Goal: Task Accomplishment & Management: Manage account settings

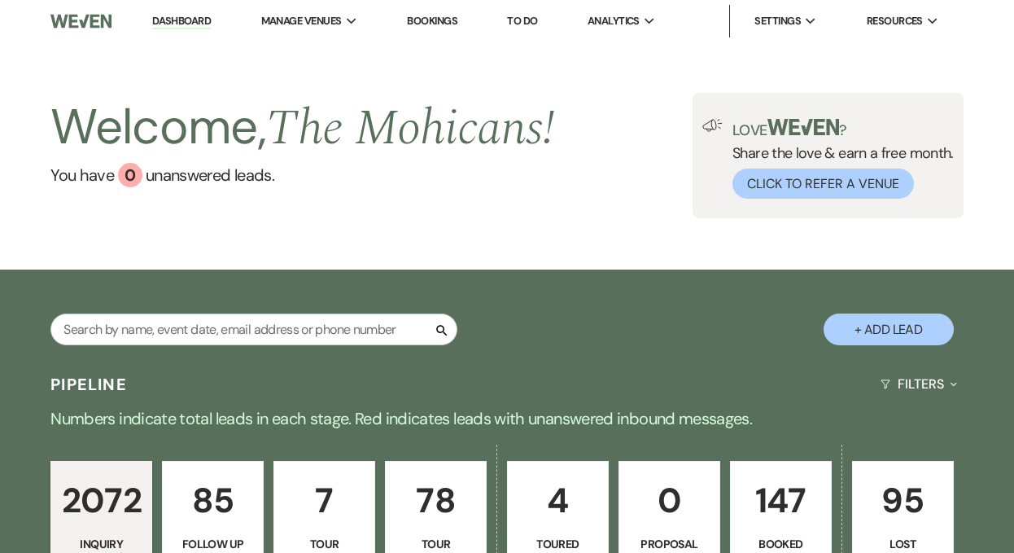
click at [186, 24] on link "Dashboard" at bounding box center [181, 21] width 59 height 15
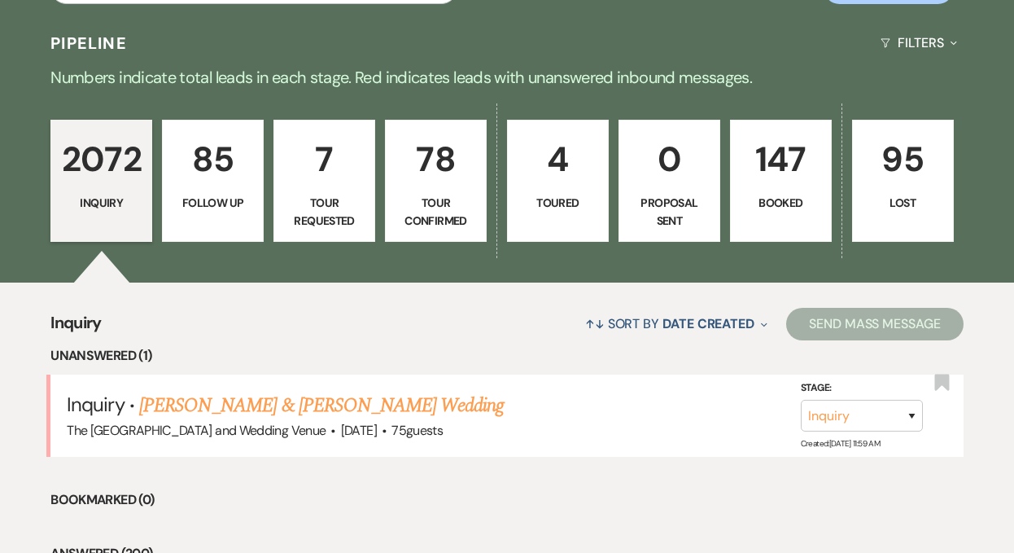
scroll to position [440, 0]
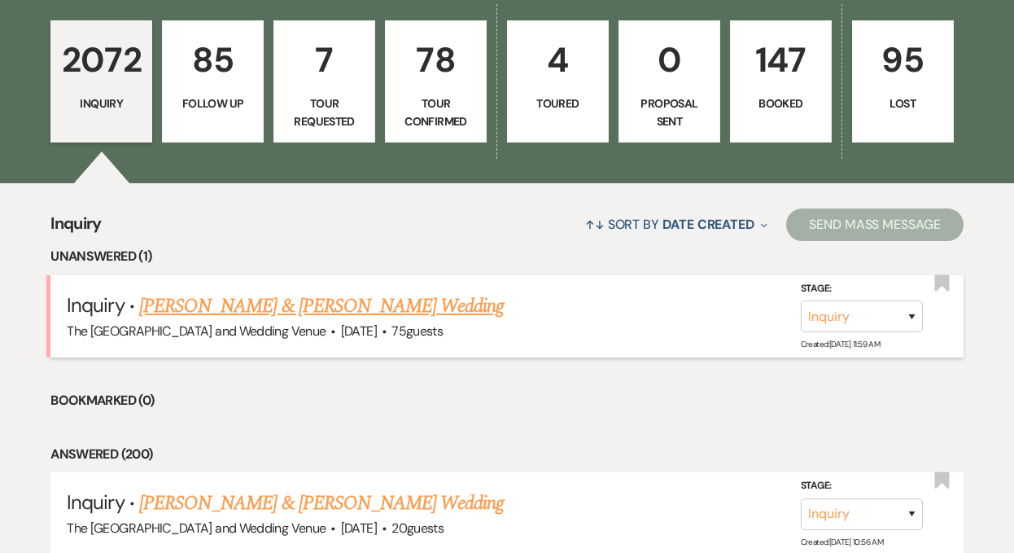
click at [225, 298] on link "[PERSON_NAME] & [PERSON_NAME] Wedding" at bounding box center [321, 305] width 365 height 29
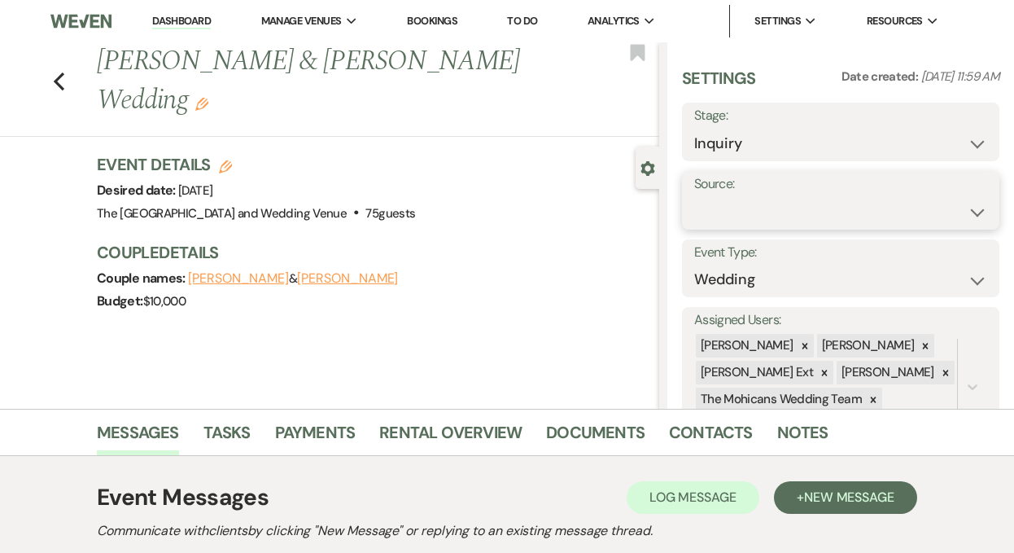
click at [756, 215] on select "Weven Venue Website Instagram Facebook Pinterest Google The Knot Wedding Wire H…" at bounding box center [840, 212] width 293 height 32
select select "5"
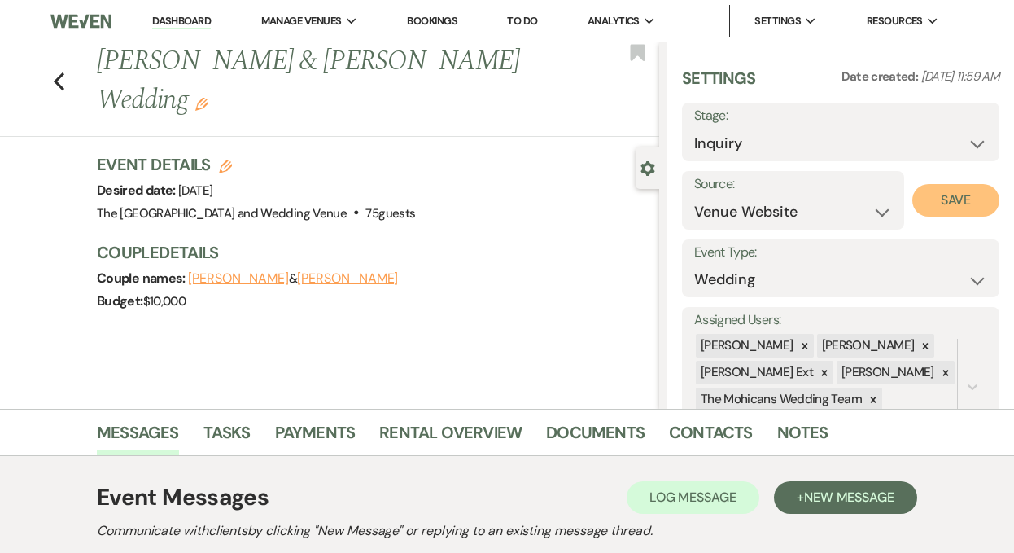
click at [916, 212] on button "Save" at bounding box center [956, 200] width 87 height 33
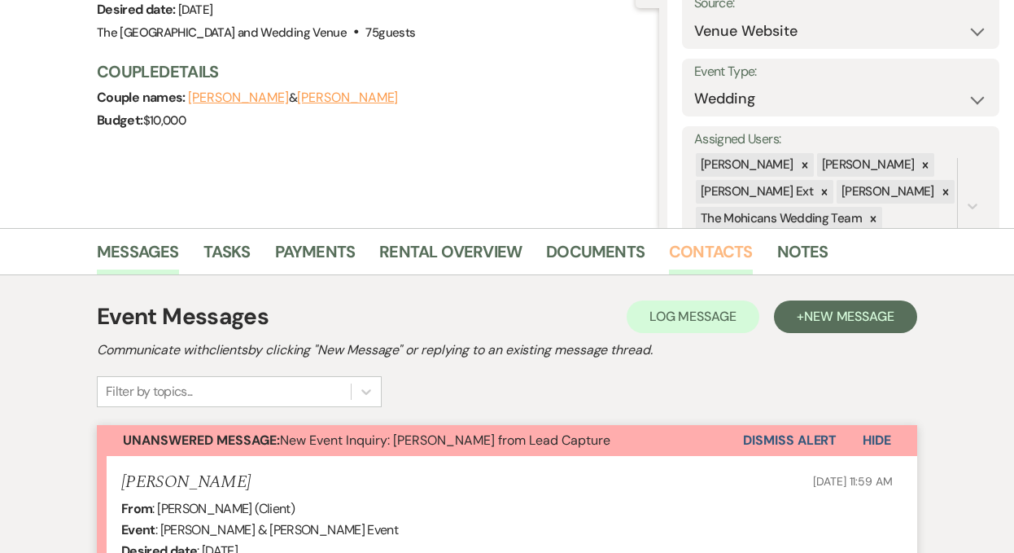
scroll to position [295, 0]
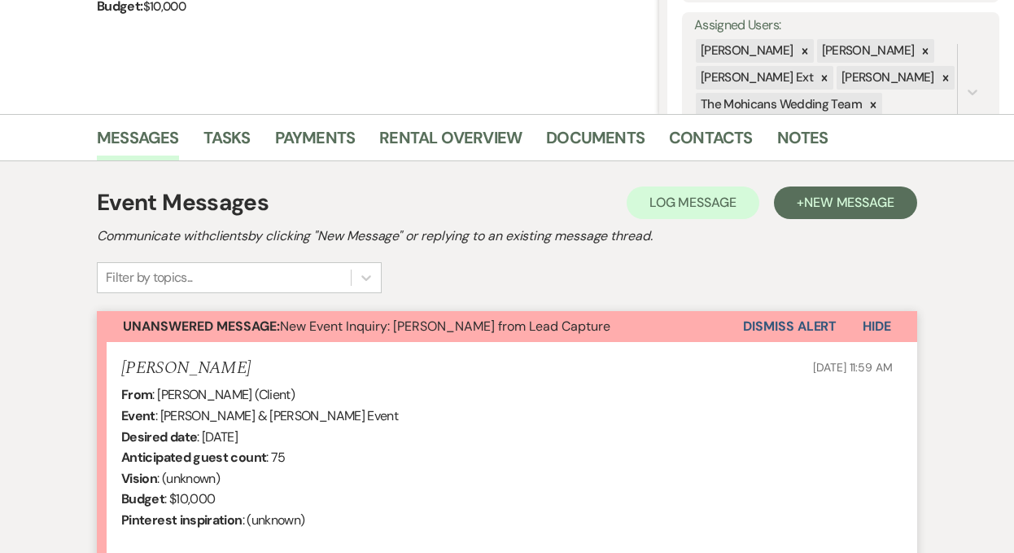
click at [782, 326] on button "Dismiss Alert" at bounding box center [790, 326] width 94 height 31
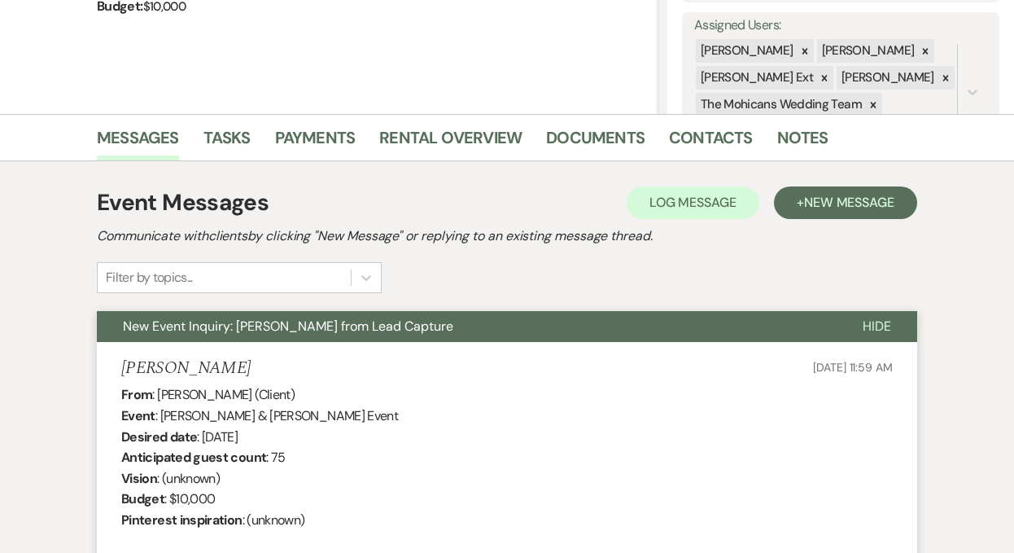
scroll to position [0, 0]
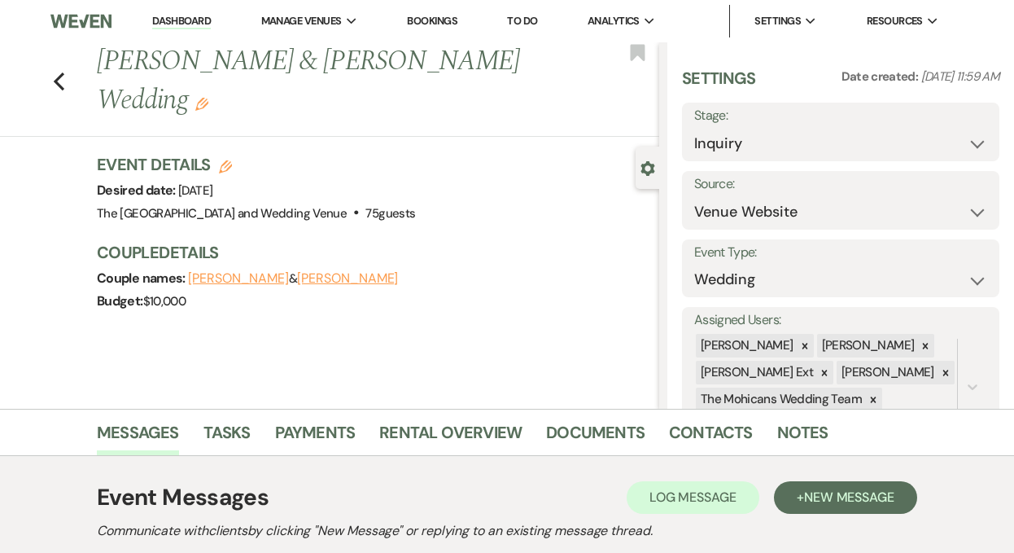
click at [181, 20] on link "Dashboard" at bounding box center [181, 21] width 59 height 15
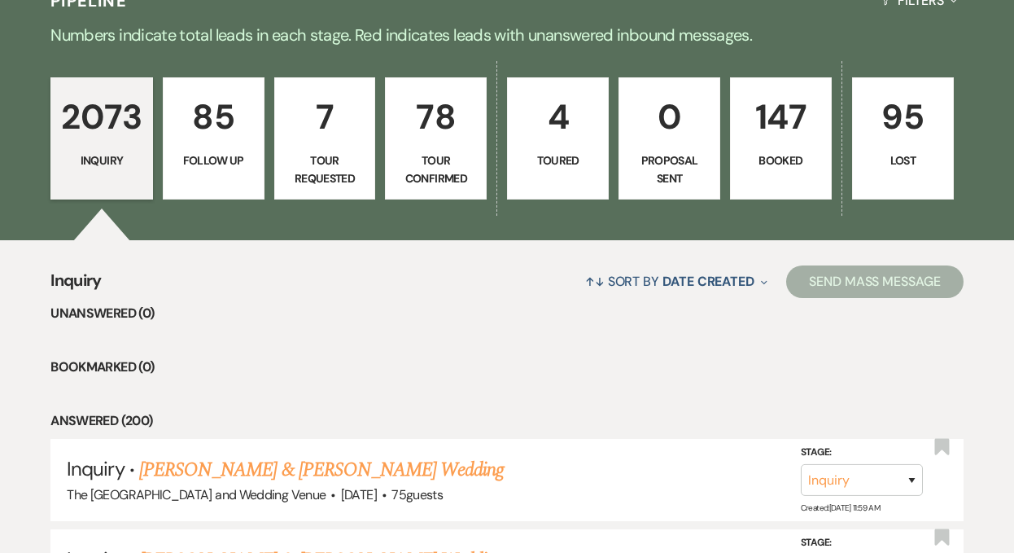
scroll to position [506, 0]
